Goal: Transaction & Acquisition: Book appointment/travel/reservation

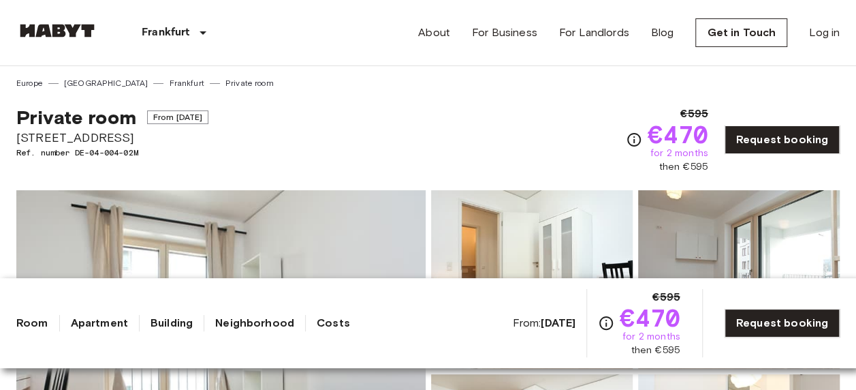
click at [75, 136] on span "[STREET_ADDRESS]" at bounding box center [112, 138] width 192 height 18
drag, startPoint x: 75, startPoint y: 136, endPoint x: 131, endPoint y: 138, distance: 56.6
click at [131, 138] on span "[STREET_ADDRESS]" at bounding box center [112, 138] width 192 height 18
drag, startPoint x: 121, startPoint y: 134, endPoint x: -3, endPoint y: 140, distance: 124.2
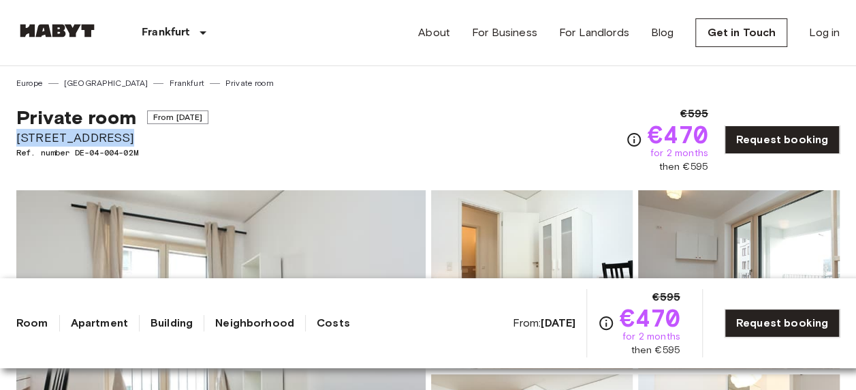
drag, startPoint x: -3, startPoint y: 140, endPoint x: 37, endPoint y: 134, distance: 40.1
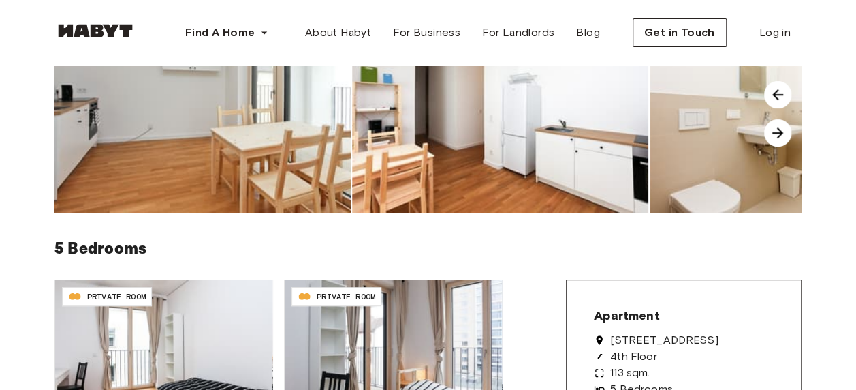
scroll to position [68, 0]
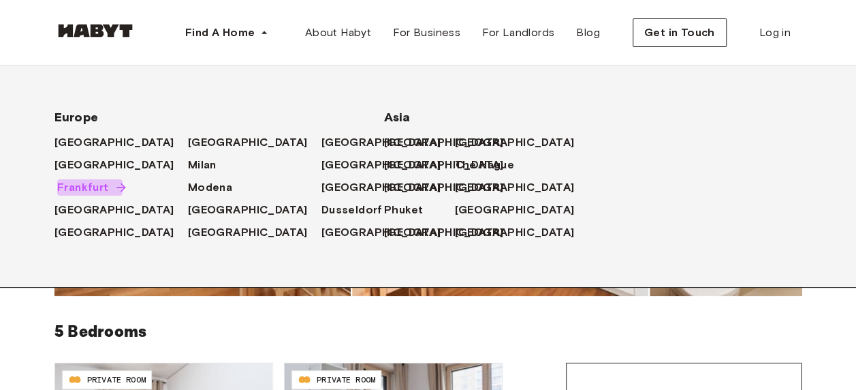
click at [83, 185] on span "Frankfurt" at bounding box center [83, 187] width 52 height 16
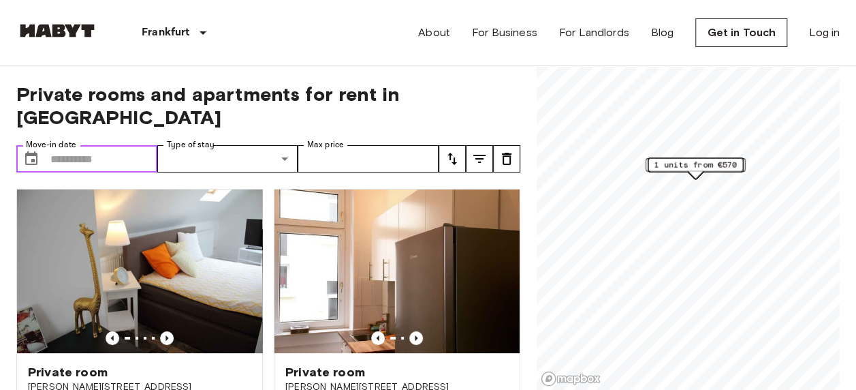
drag, startPoint x: 0, startPoint y: 0, endPoint x: 116, endPoint y: 137, distance: 179.3
click at [116, 145] on input "Move-in date" at bounding box center [103, 158] width 107 height 27
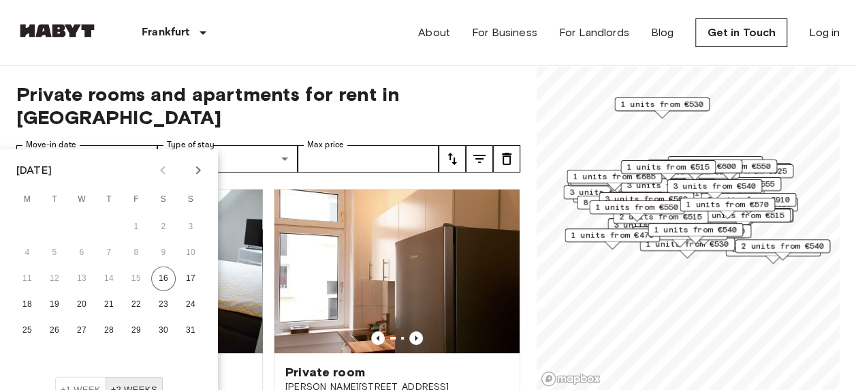
click at [198, 174] on icon "Next month" at bounding box center [198, 170] width 16 height 16
click at [30, 279] on button "15" at bounding box center [27, 278] width 25 height 25
type input "**********"
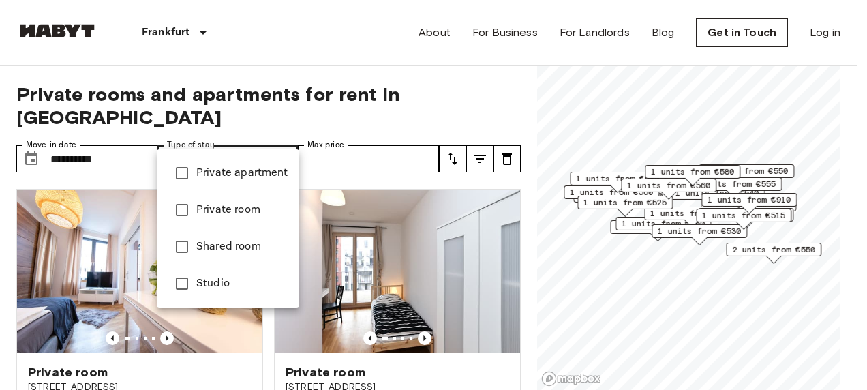
click at [234, 245] on span "Shared room" at bounding box center [242, 246] width 92 height 16
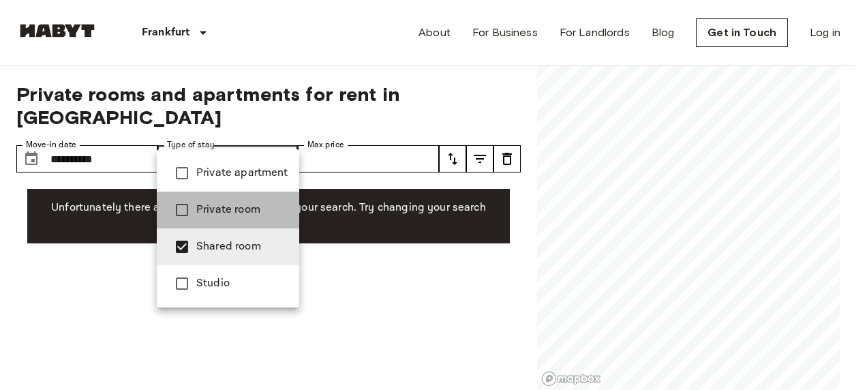
click at [222, 212] on span "Private room" at bounding box center [242, 210] width 92 height 16
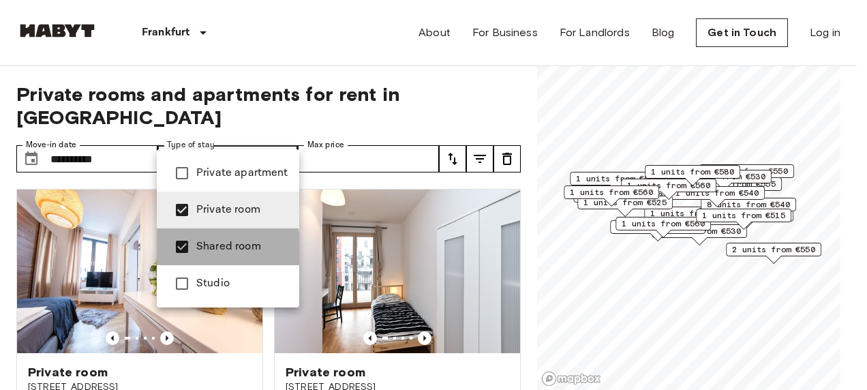
click at [210, 248] on span "Shared room" at bounding box center [242, 246] width 92 height 16
type input "**********"
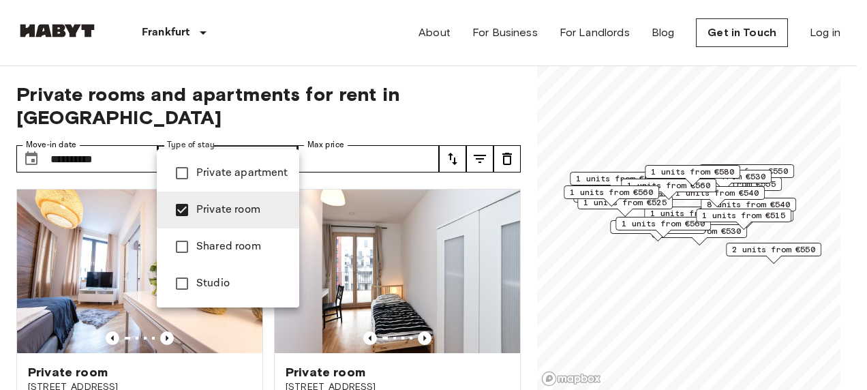
click at [199, 342] on div at bounding box center [433, 195] width 867 height 390
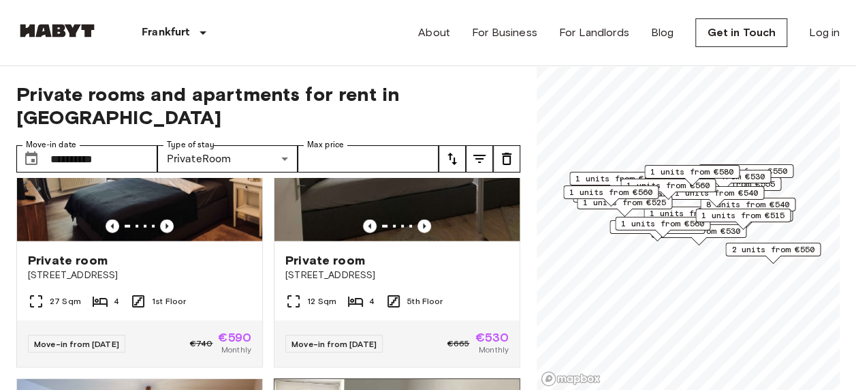
scroll to position [1587, 0]
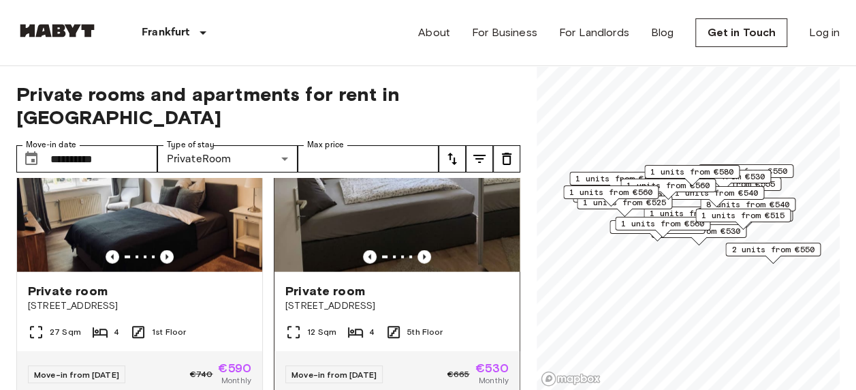
click at [408, 223] on img at bounding box center [397, 190] width 245 height 164
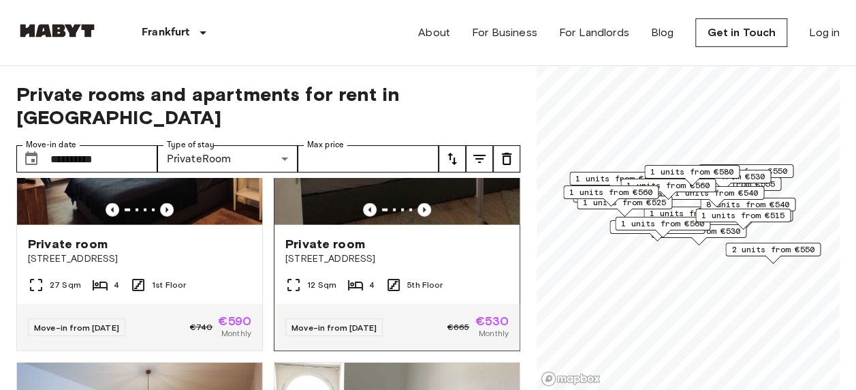
scroll to position [1655, 0]
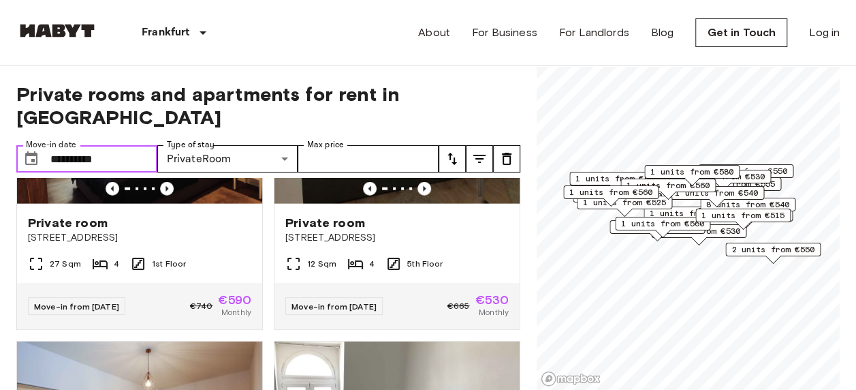
click at [131, 145] on input "**********" at bounding box center [103, 158] width 107 height 27
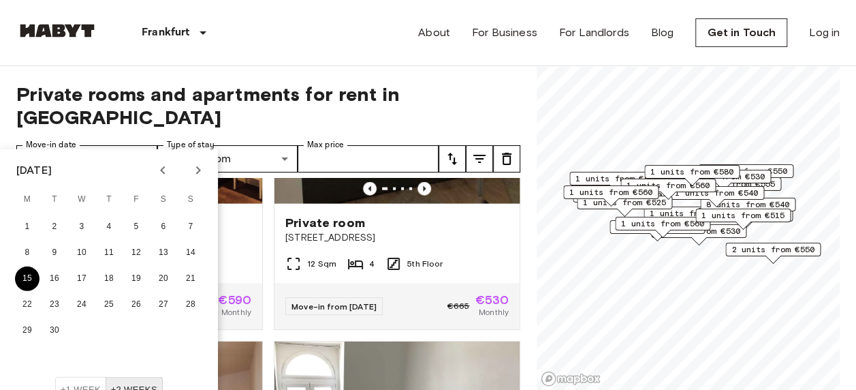
click at [28, 281] on button "15" at bounding box center [27, 278] width 25 height 25
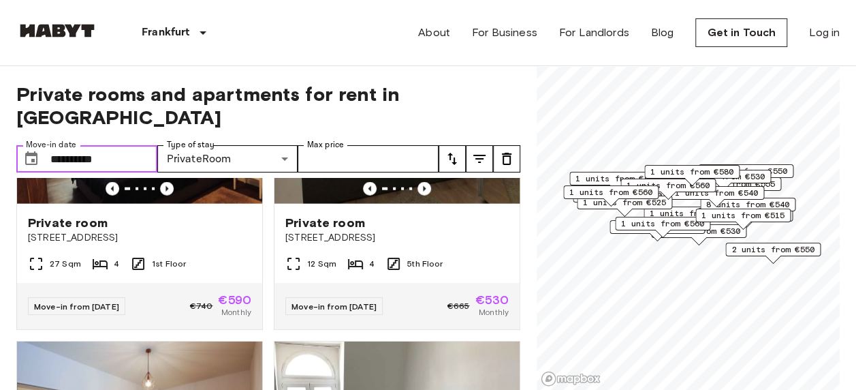
click at [133, 145] on input "**********" at bounding box center [103, 158] width 107 height 27
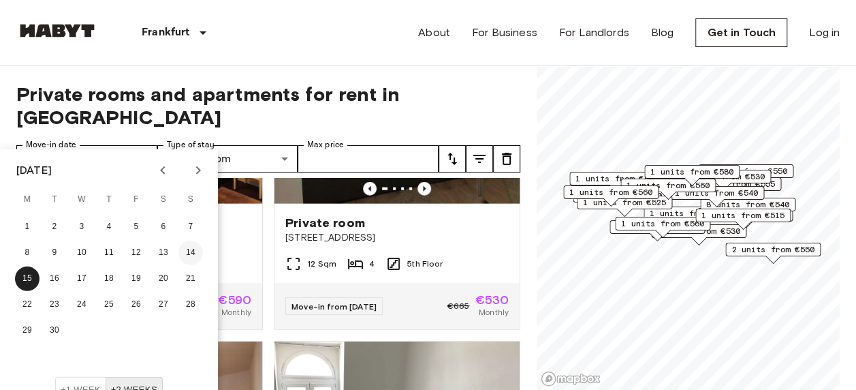
click at [192, 255] on button "14" at bounding box center [190, 252] width 25 height 25
type input "**********"
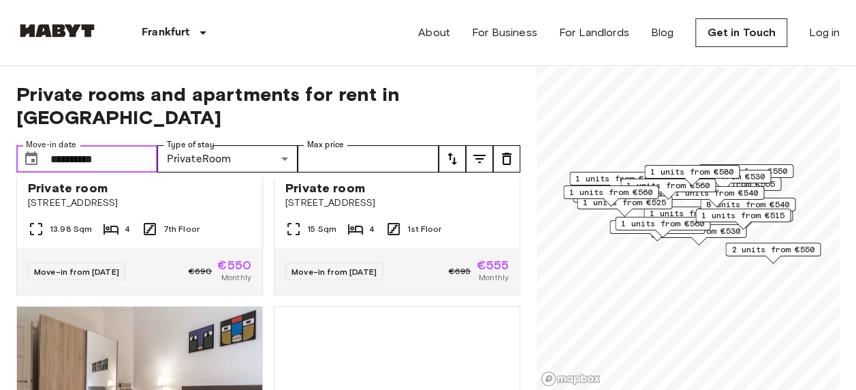
scroll to position [3154, 0]
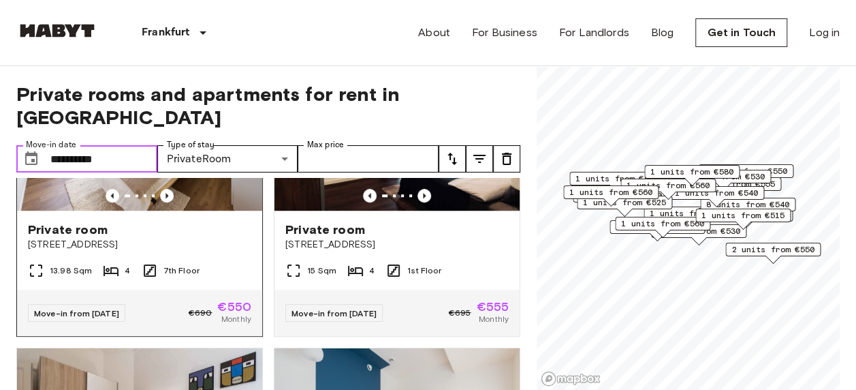
click at [178, 211] on img at bounding box center [139, 129] width 245 height 164
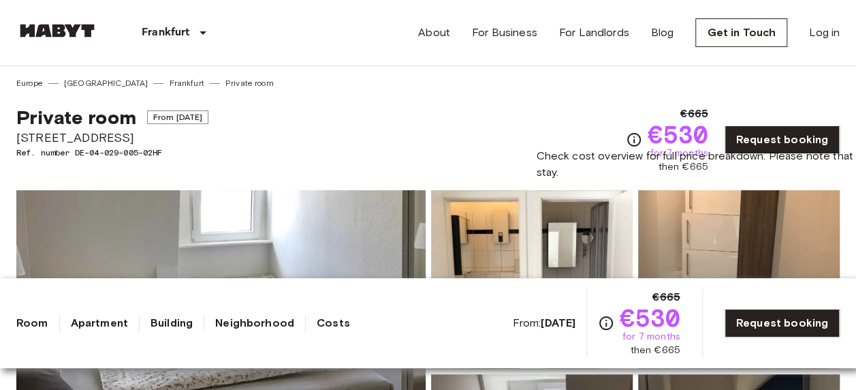
click at [642, 138] on icon "Check cost overview for full price breakdown. Please note that discounts apply …" at bounding box center [634, 139] width 16 height 16
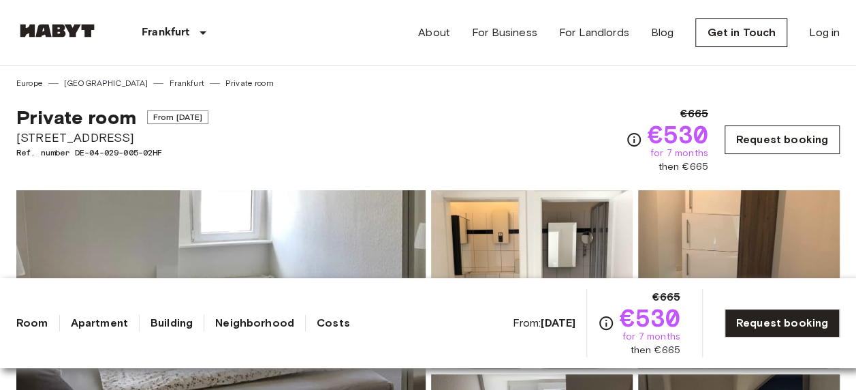
click at [791, 139] on link "Request booking" at bounding box center [782, 139] width 115 height 29
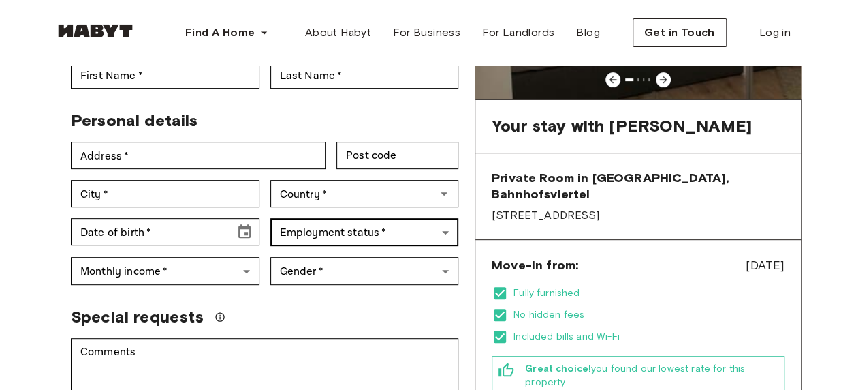
scroll to position [409, 0]
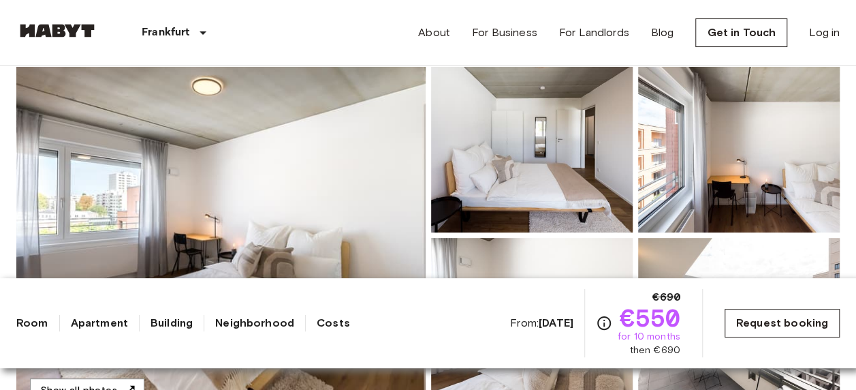
click at [807, 322] on link "Request booking" at bounding box center [782, 323] width 115 height 29
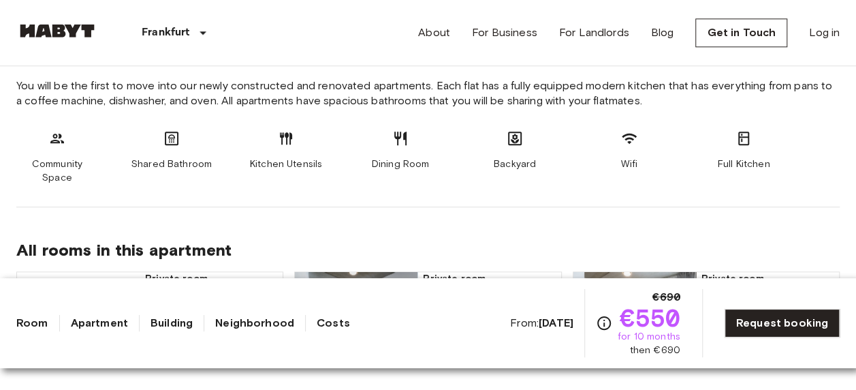
scroll to position [749, 0]
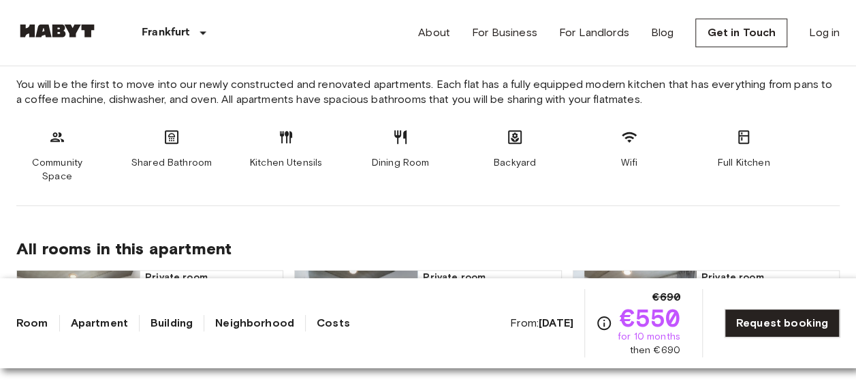
click at [162, 144] on div "Shared Bathroom" at bounding box center [172, 156] width 82 height 55
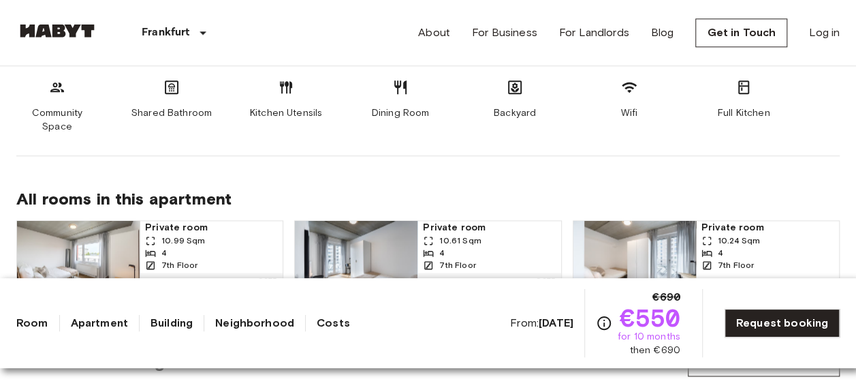
scroll to position [525, 0]
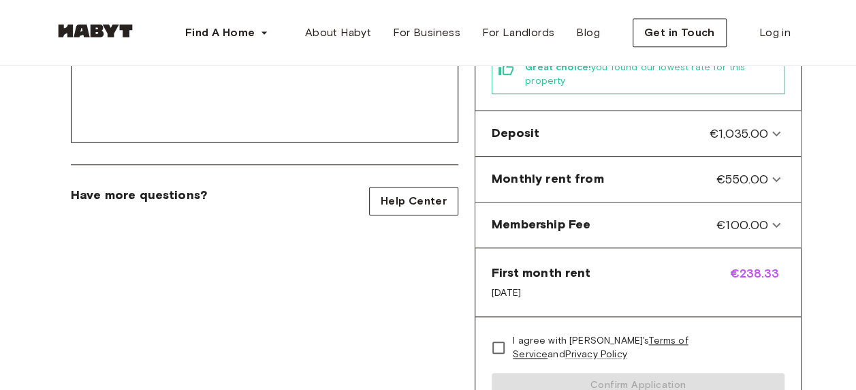
scroll to position [477, 0]
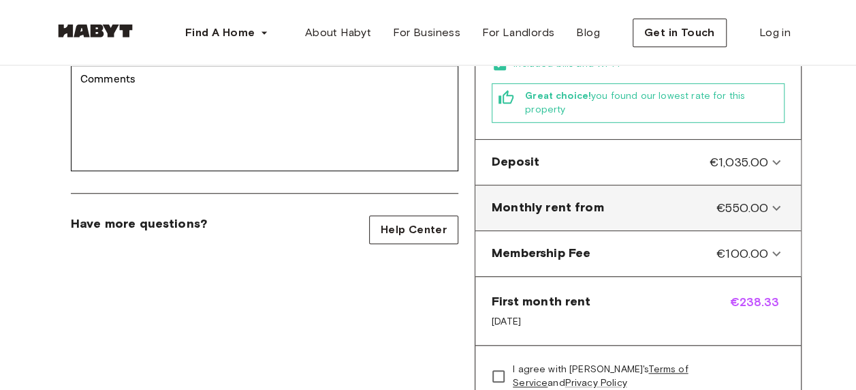
click at [779, 206] on icon at bounding box center [777, 208] width 8 height 5
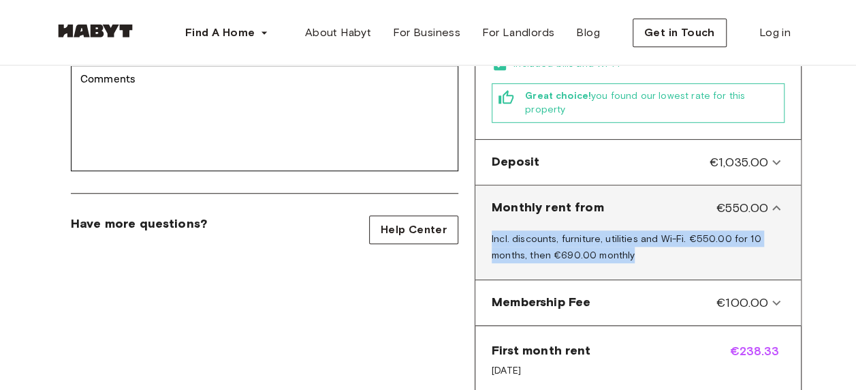
drag, startPoint x: 492, startPoint y: 210, endPoint x: 631, endPoint y: 230, distance: 140.5
click at [631, 230] on div "Incl. discounts, furniture, utilities and Wi-Fi. €550.00 for 10 months, then €6…" at bounding box center [638, 249] width 315 height 49
drag, startPoint x: 631, startPoint y: 230, endPoint x: 669, endPoint y: 236, distance: 38.5
click at [669, 236] on div "Incl. discounts, furniture, utilities and Wi-Fi. €550.00 for 10 months, then €6…" at bounding box center [638, 249] width 315 height 49
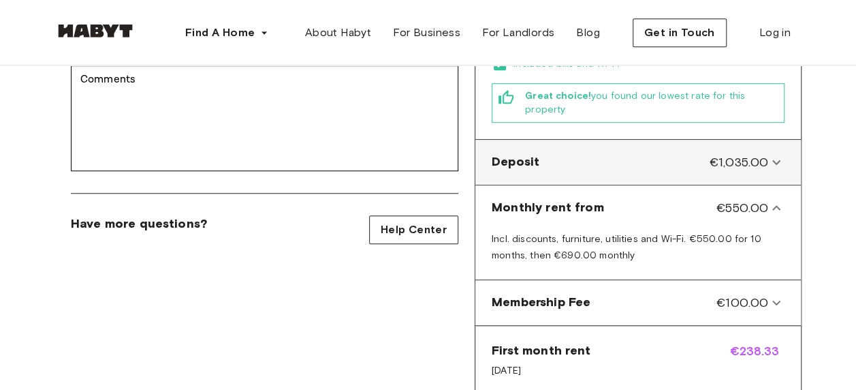
click at [777, 154] on icon at bounding box center [776, 162] width 16 height 16
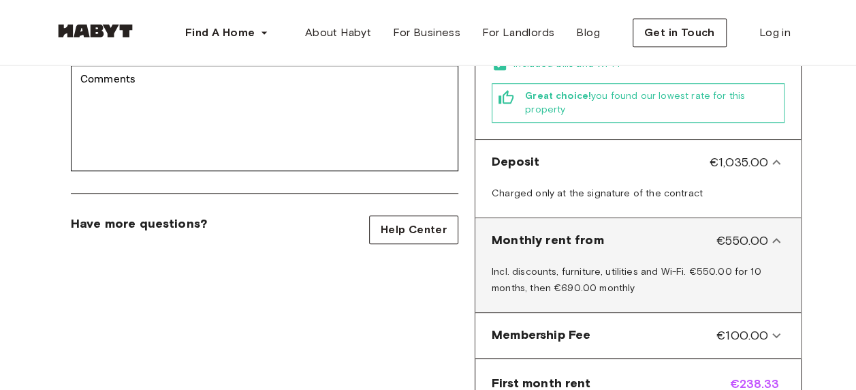
click at [775, 232] on icon at bounding box center [776, 240] width 16 height 16
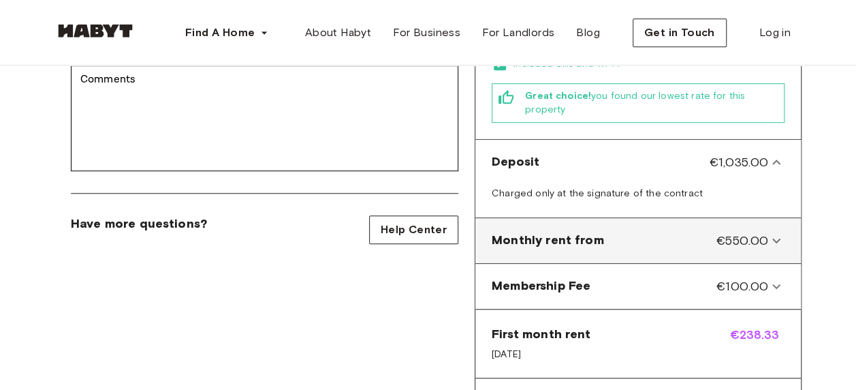
click at [775, 232] on icon at bounding box center [776, 240] width 16 height 16
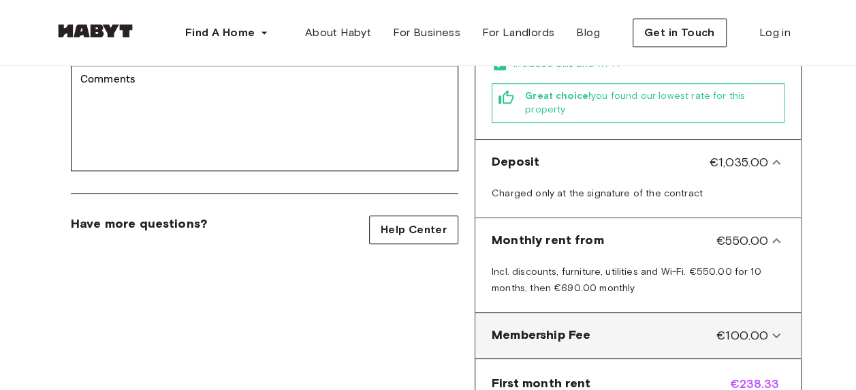
click at [774, 327] on icon at bounding box center [776, 335] width 16 height 16
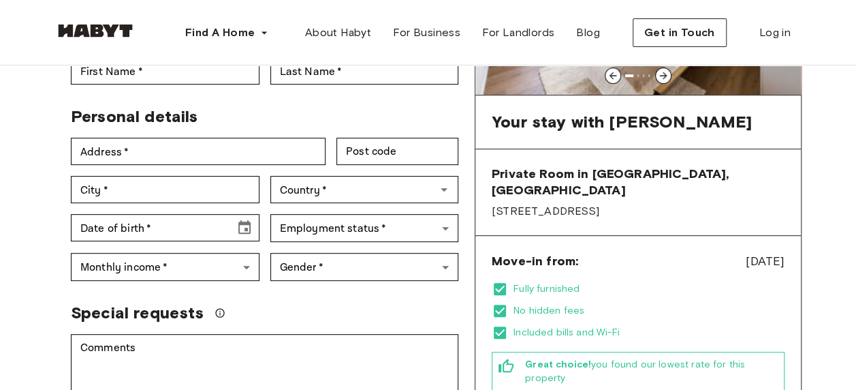
scroll to position [68, 0]
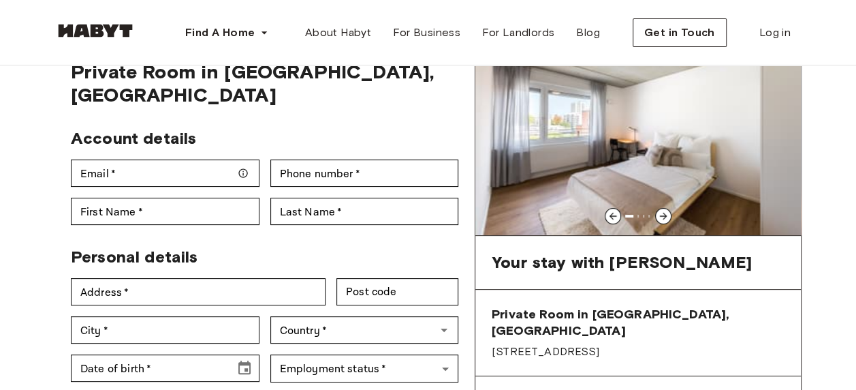
click at [661, 217] on icon at bounding box center [663, 216] width 11 height 11
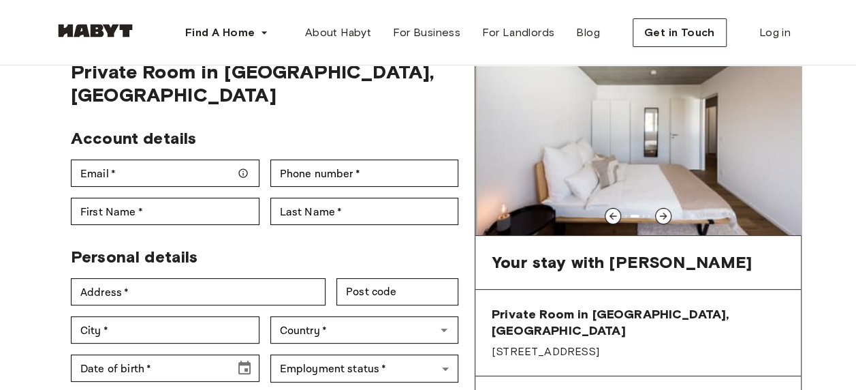
click at [662, 217] on icon at bounding box center [663, 216] width 11 height 11
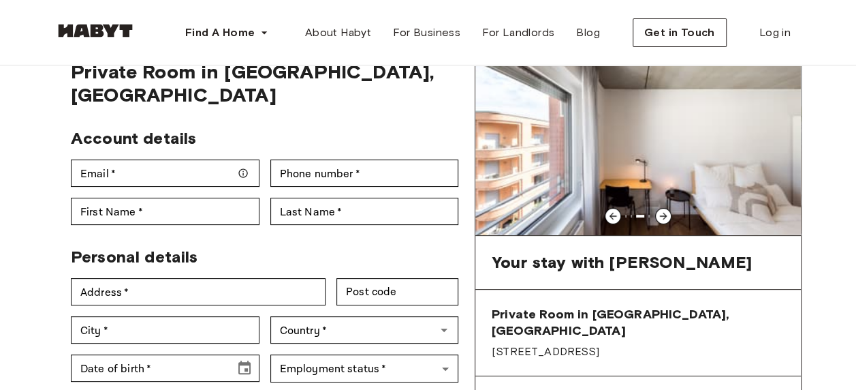
click at [662, 217] on icon at bounding box center [663, 216] width 11 height 11
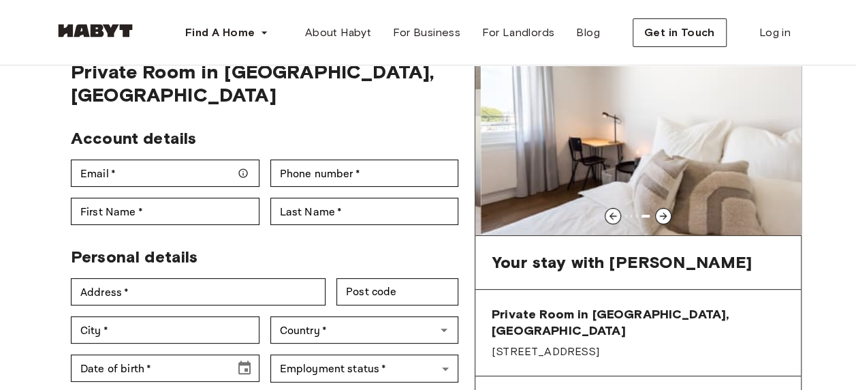
click at [662, 217] on icon at bounding box center [663, 216] width 11 height 11
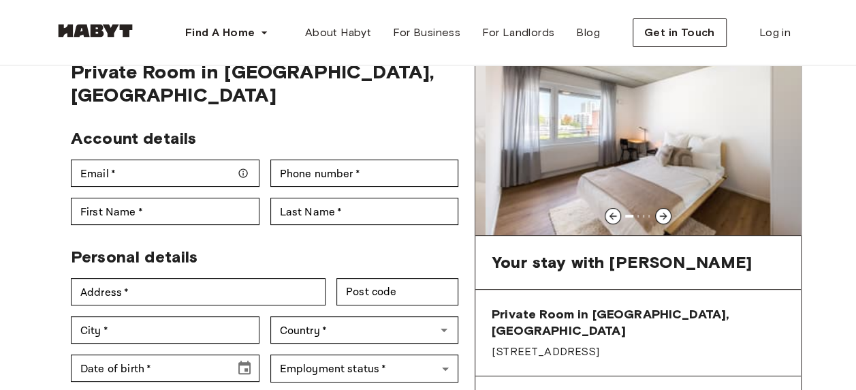
click at [662, 217] on icon at bounding box center [663, 216] width 11 height 11
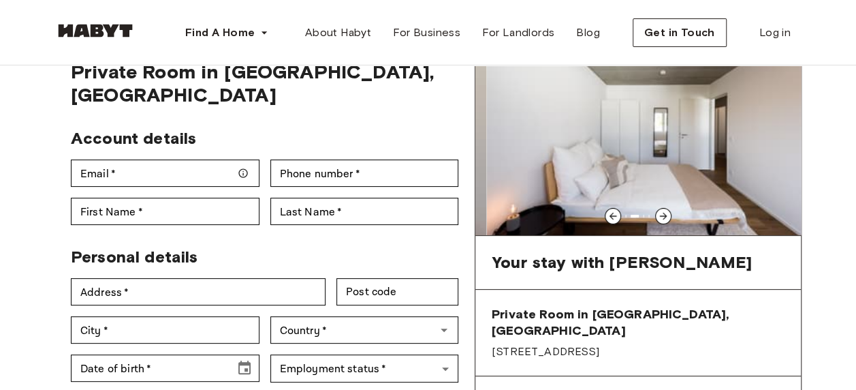
click at [662, 217] on icon at bounding box center [663, 216] width 11 height 11
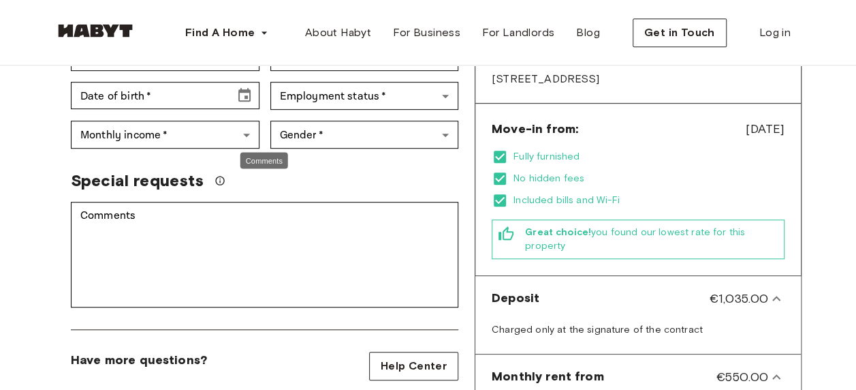
scroll to position [273, 0]
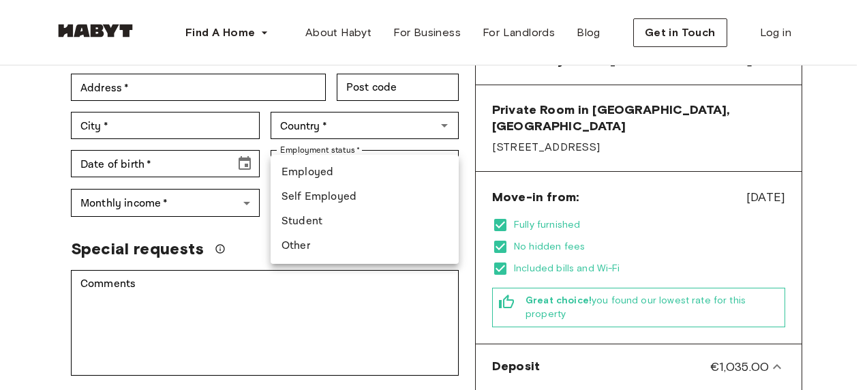
click at [335, 172] on li "Employed" at bounding box center [364, 172] width 188 height 25
type input "********"
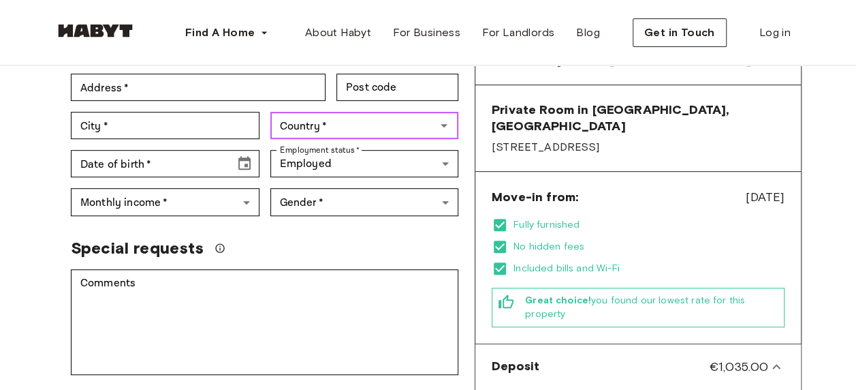
click at [324, 116] on input "Country   *" at bounding box center [354, 125] width 158 height 19
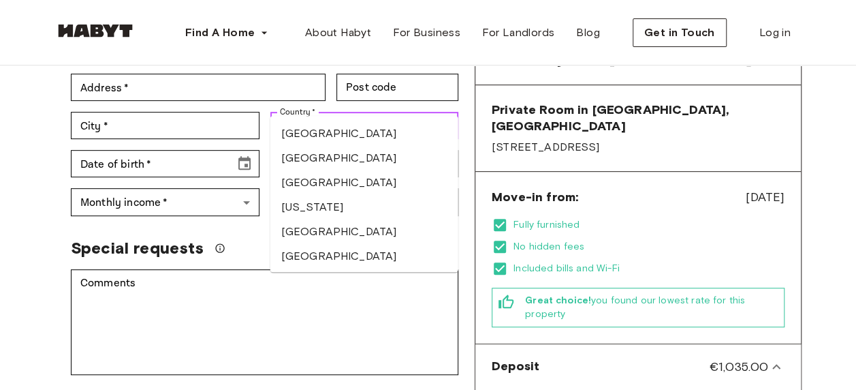
scroll to position [204, 0]
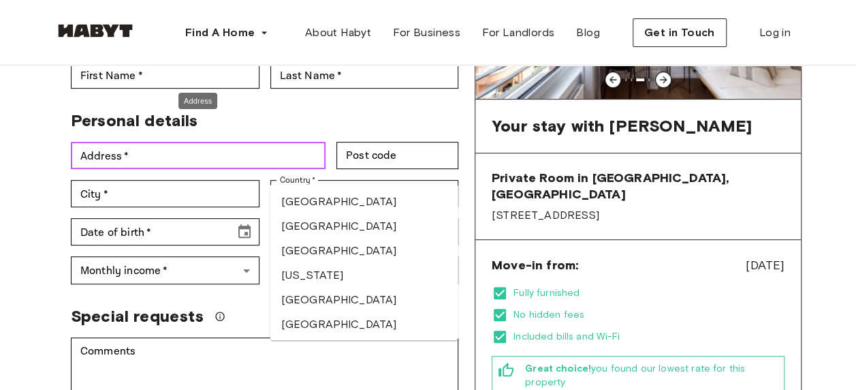
click at [275, 142] on input "Address   *" at bounding box center [198, 155] width 255 height 27
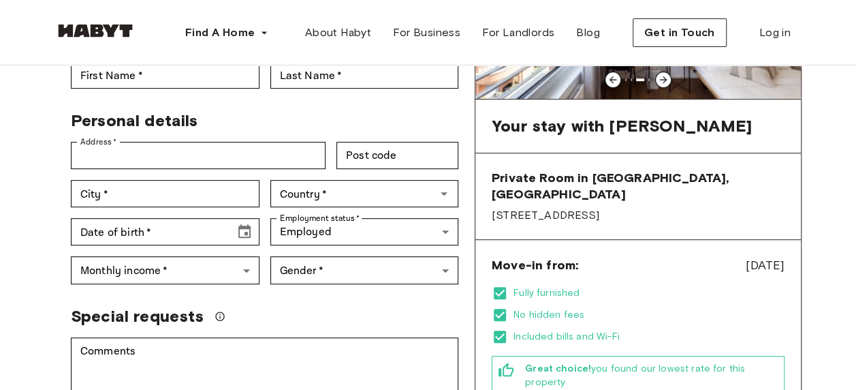
click at [1, 206] on div "Back to room details Private Room in [GEOGRAPHIC_DATA] Account details Email   …" at bounding box center [428, 387] width 856 height 1052
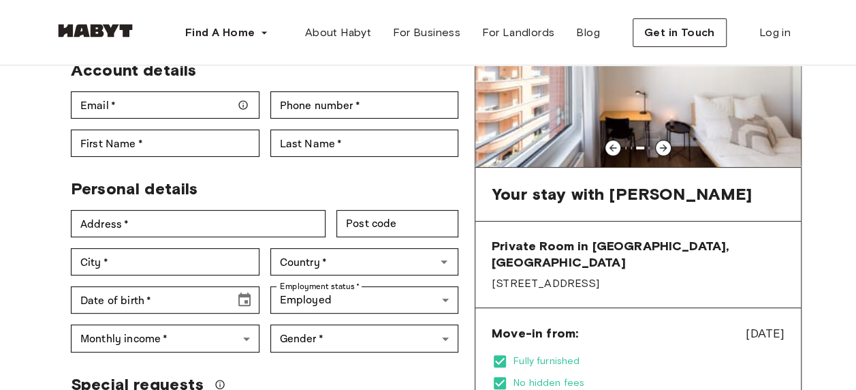
scroll to position [0, 0]
